Goal: Information Seeking & Learning: Learn about a topic

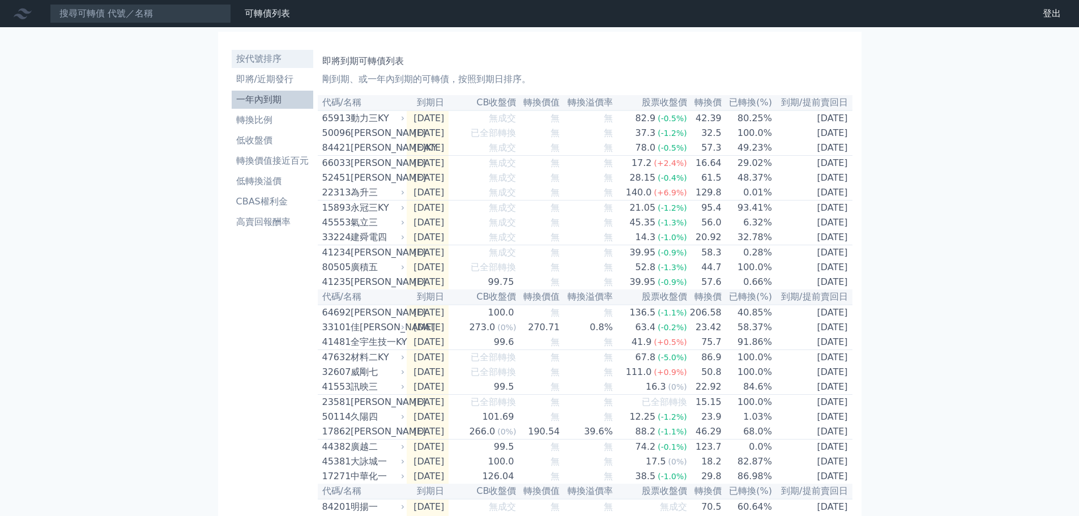
click at [261, 60] on li "按代號排序" at bounding box center [273, 59] width 82 height 14
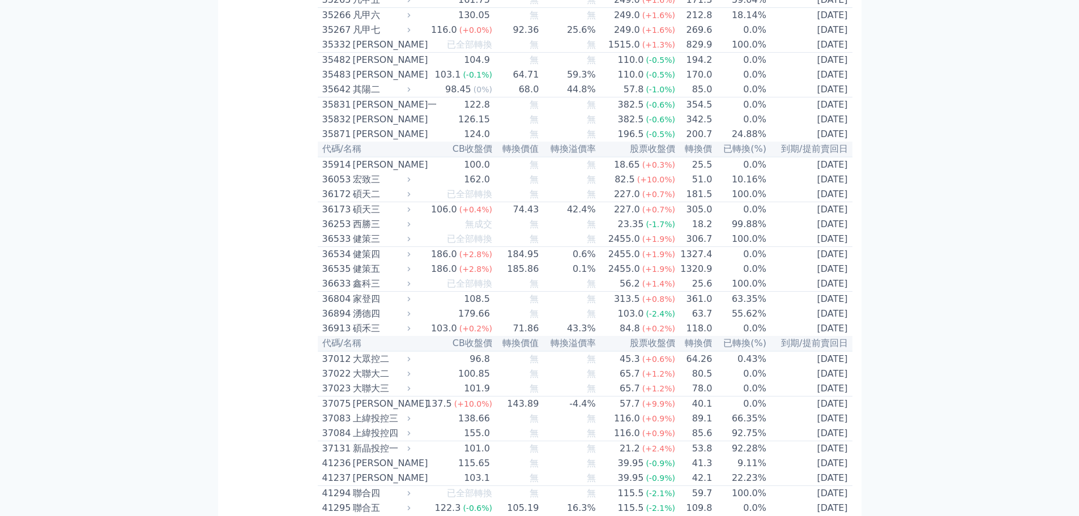
scroll to position [2493, 0]
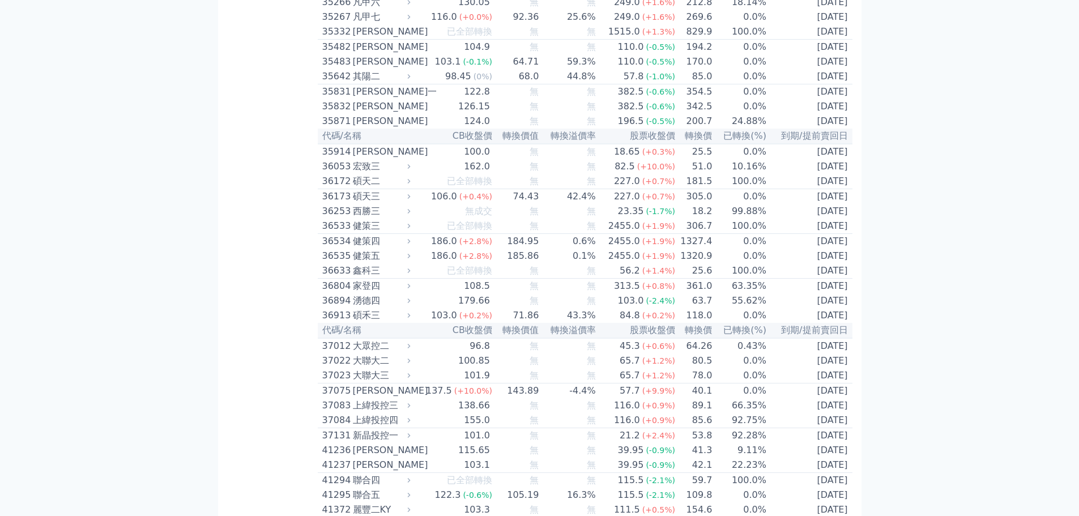
click at [359, 173] on div "宏致三" at bounding box center [381, 167] width 56 height 14
click at [648, 171] on span "(+10.0%)" at bounding box center [656, 166] width 38 height 9
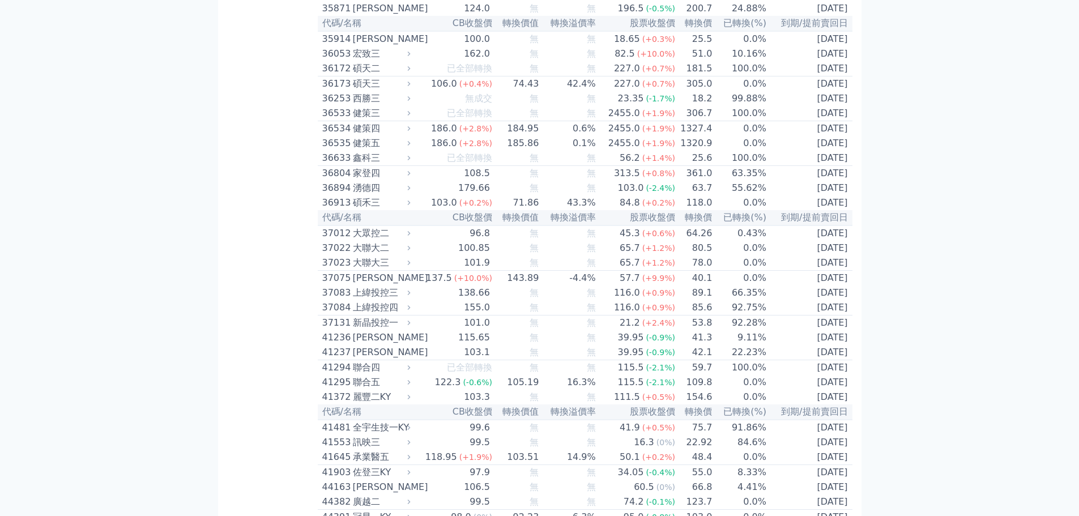
scroll to position [2606, 0]
